Goal: Complete application form

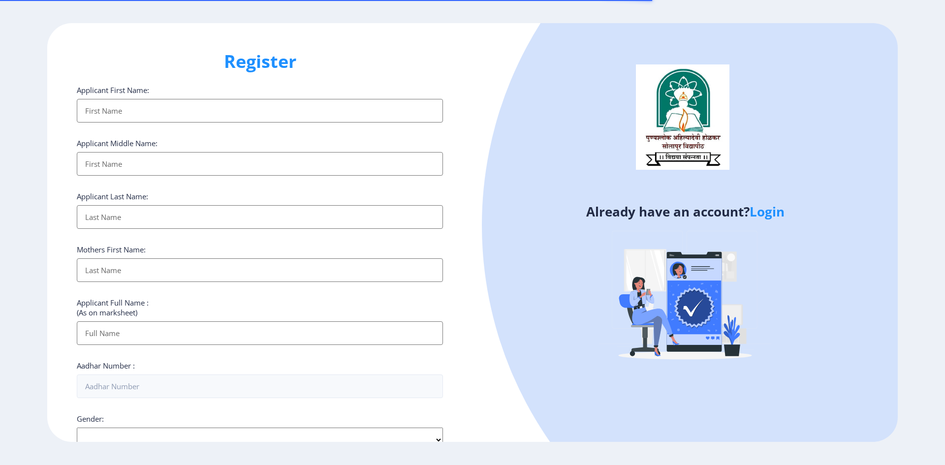
select select
click at [777, 195] on div at bounding box center [860, 225] width 756 height 756
click at [777, 205] on link "Login" at bounding box center [766, 212] width 35 height 18
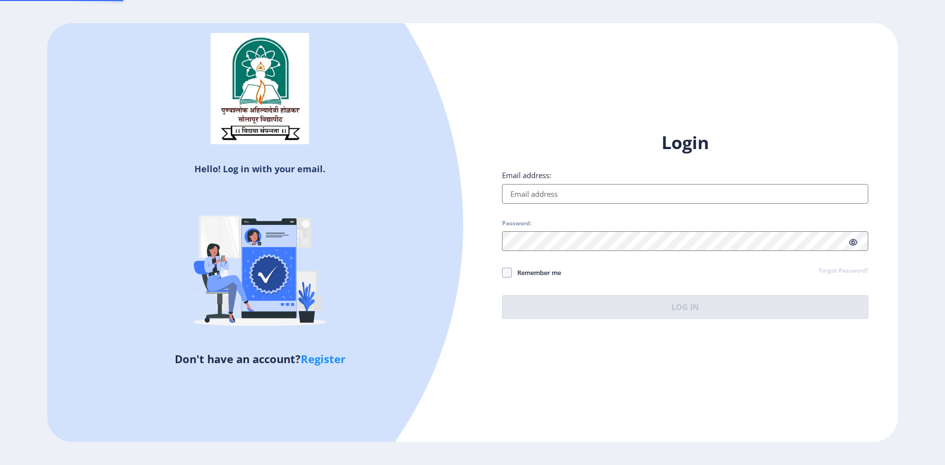
type input "[EMAIL_ADDRESS][DOMAIN_NAME]"
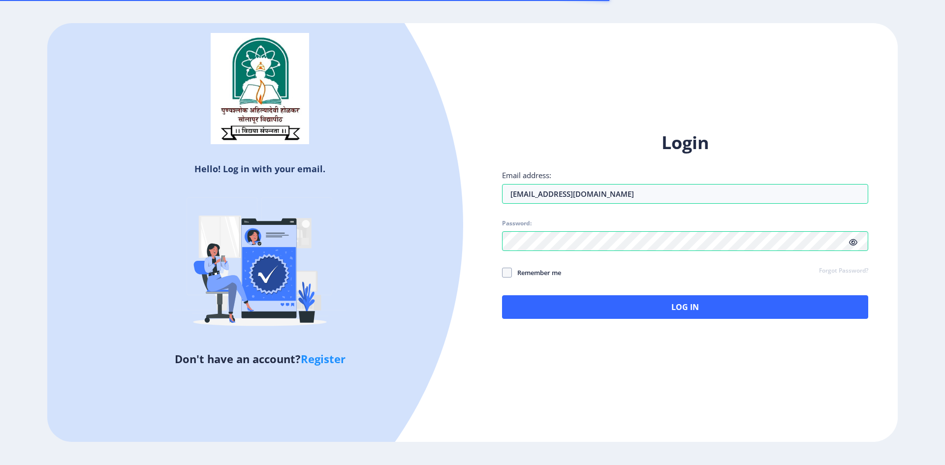
click at [705, 320] on div "Login Email address: [EMAIL_ADDRESS][DOMAIN_NAME] Password: Remember me Forgot …" at bounding box center [684, 232] width 425 height 233
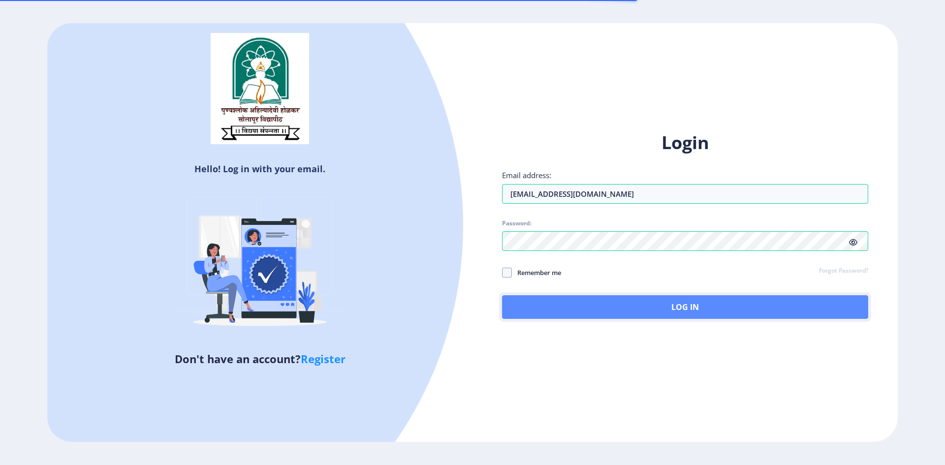
click at [705, 310] on button "Log In" at bounding box center [685, 307] width 366 height 24
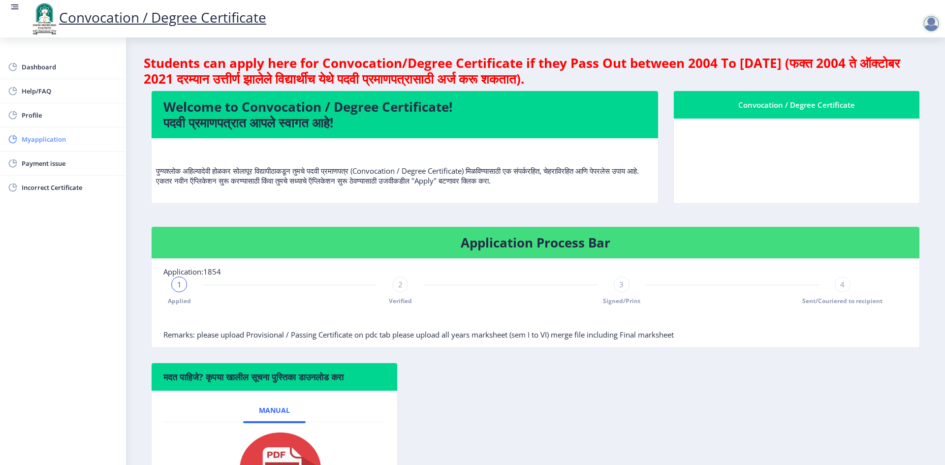
click at [65, 139] on span "Myapplication" at bounding box center [70, 139] width 96 height 12
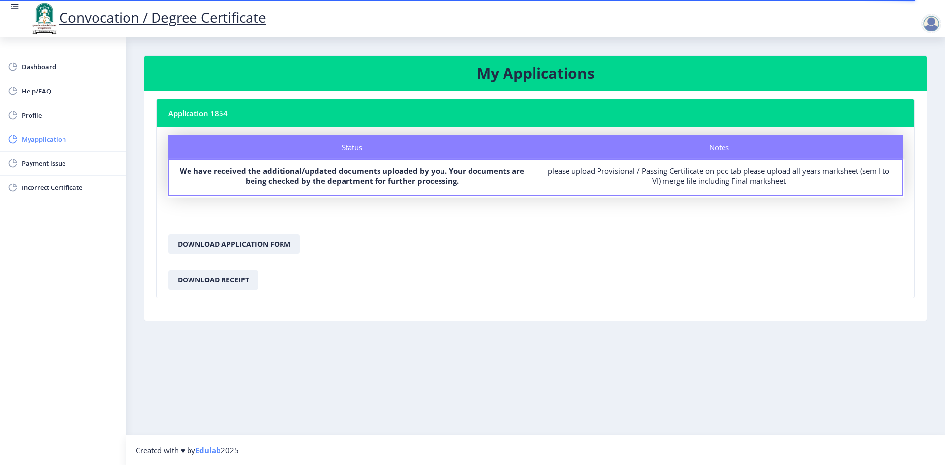
click at [29, 140] on span "Myapplication" at bounding box center [70, 139] width 96 height 12
click at [54, 143] on span "Myapplication" at bounding box center [70, 139] width 96 height 12
drag, startPoint x: 921, startPoint y: 17, endPoint x: 930, endPoint y: 28, distance: 14.3
click at [927, 27] on div at bounding box center [933, 24] width 24 height 20
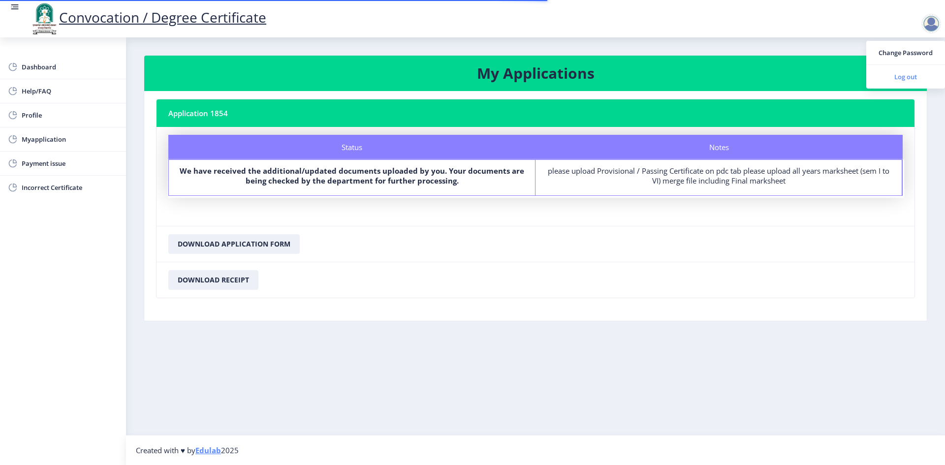
click at [922, 84] on link "Log out" at bounding box center [905, 77] width 79 height 24
